Goal: Communication & Community: Answer question/provide support

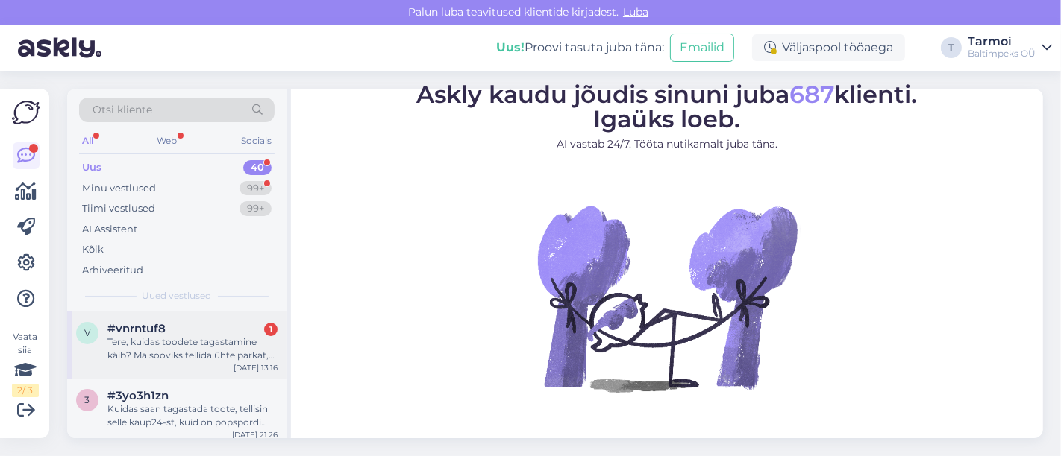
drag, startPoint x: 272, startPoint y: 339, endPoint x: 201, endPoint y: 339, distance: 71.6
click at [201, 339] on div "Tere, kuidas toodete tagastamine käib? Ma sooviks tellida ühte parkat, kuid ei …" at bounding box center [192, 349] width 170 height 27
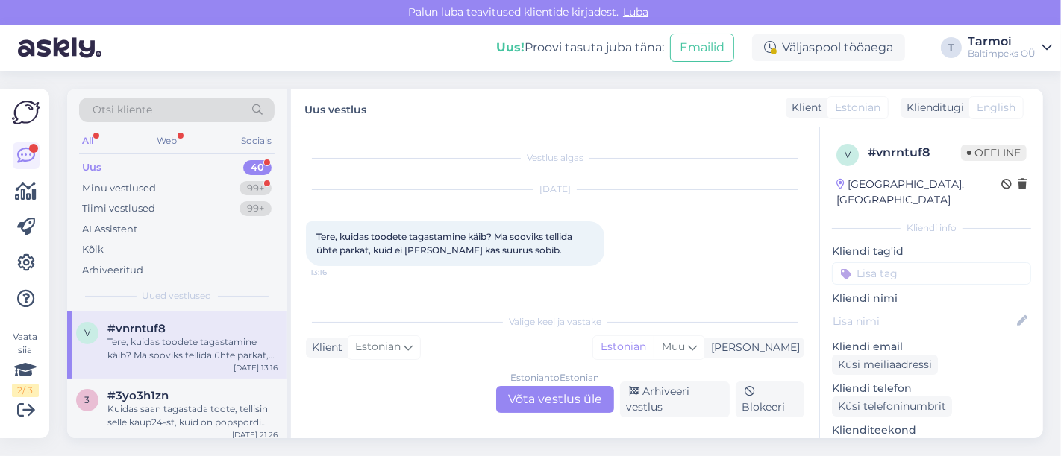
click at [509, 403] on div "Estonian to Estonian Võta vestlus üle" at bounding box center [555, 399] width 118 height 27
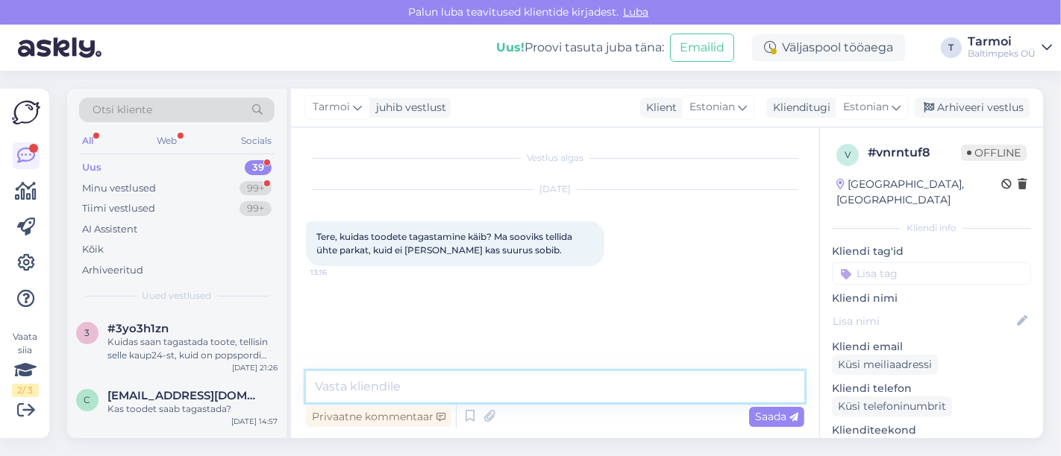
click at [520, 380] on textarea at bounding box center [555, 386] width 498 height 31
click at [439, 389] on textarea "Tere, Tagastamine ontasuta. Mkillist parkat soovite osta?" at bounding box center [555, 386] width 498 height 31
click at [502, 387] on textarea "Tere, Tagastamine on tasuta. Mkillist parkat soovite osta?" at bounding box center [555, 386] width 498 height 31
click at [676, 389] on textarea "Tere, Tagastamine on tasuta. Millist parkat soovite osta?" at bounding box center [555, 386] width 498 height 31
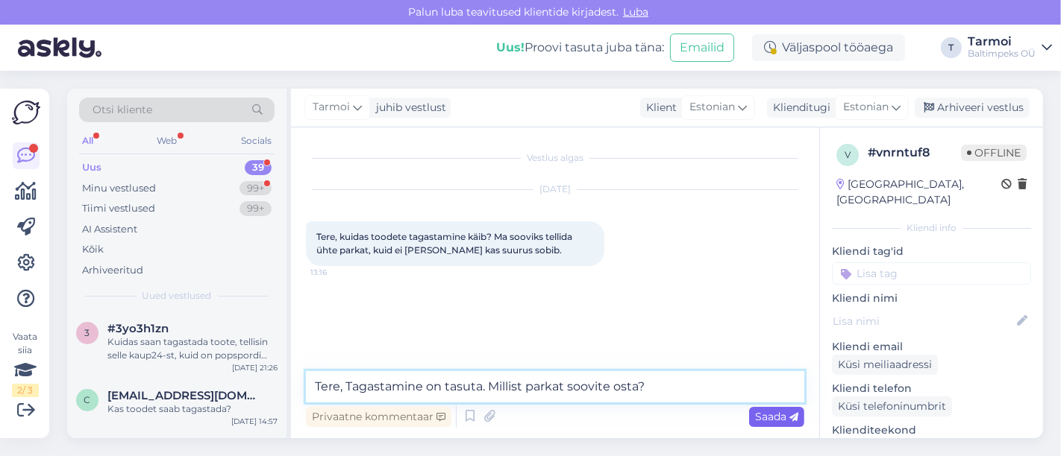
type textarea "Tere, Tagastamine on tasuta. Millist parkat soovite osta?"
click at [758, 418] on span "Saada" at bounding box center [776, 416] width 43 height 13
